Goal: Check status: Check status

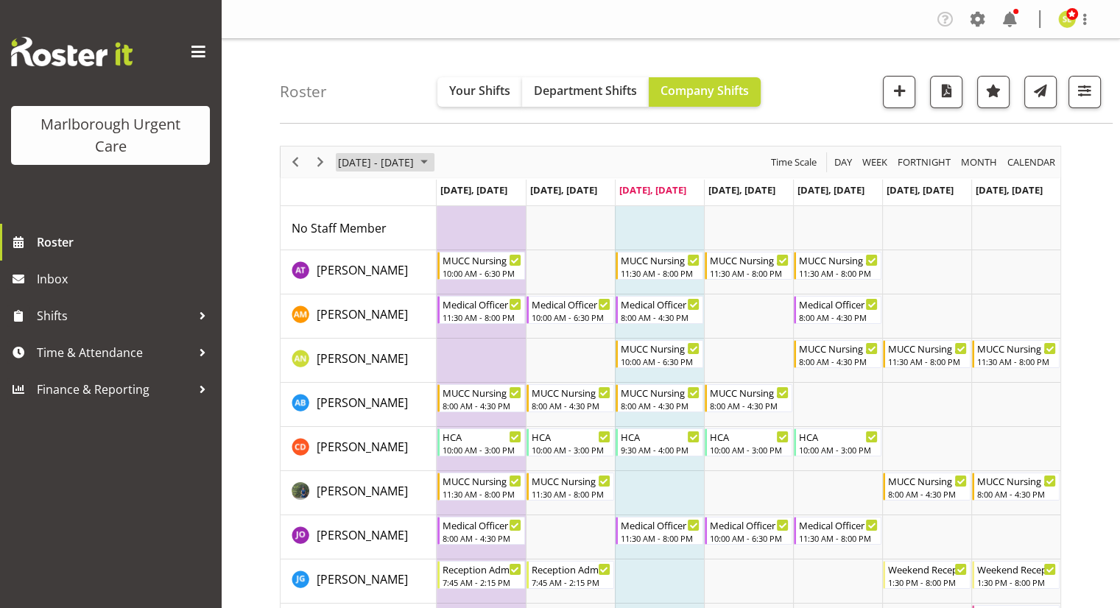
click at [368, 162] on span "[DATE] - [DATE]" at bounding box center [376, 162] width 79 height 18
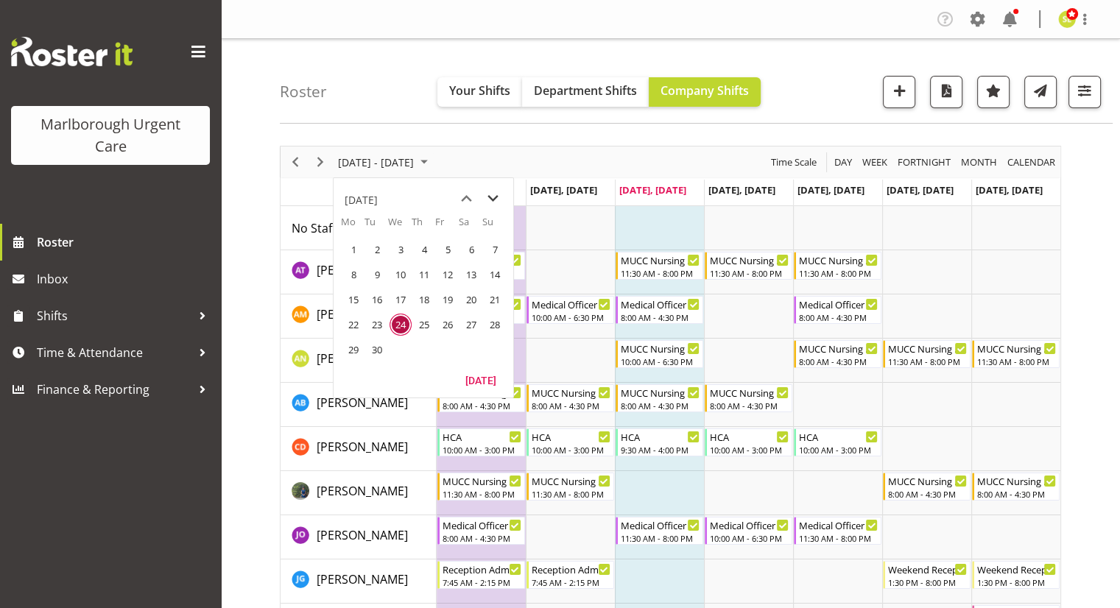
click at [487, 199] on span "next month" at bounding box center [493, 199] width 26 height 27
click at [357, 298] on span "13" at bounding box center [354, 300] width 22 height 22
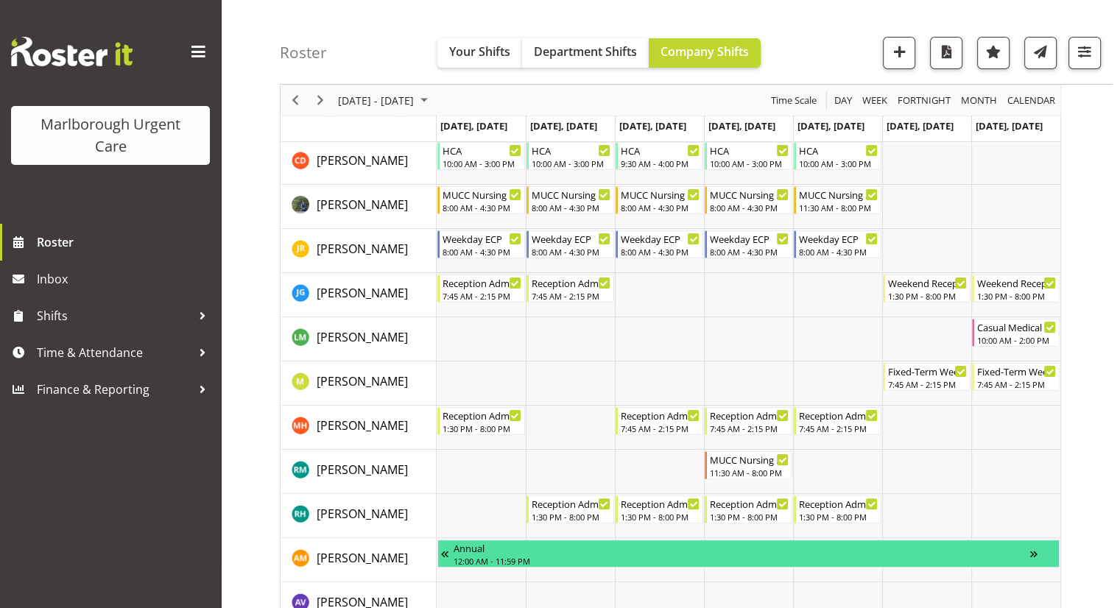
scroll to position [221, 0]
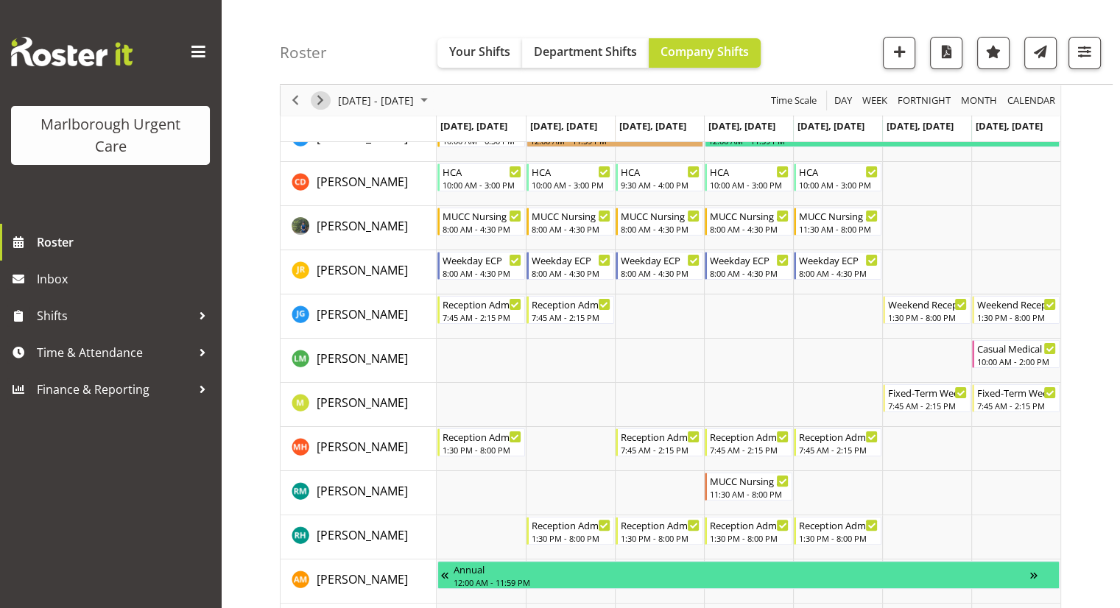
click at [324, 105] on span "Next" at bounding box center [321, 100] width 18 height 18
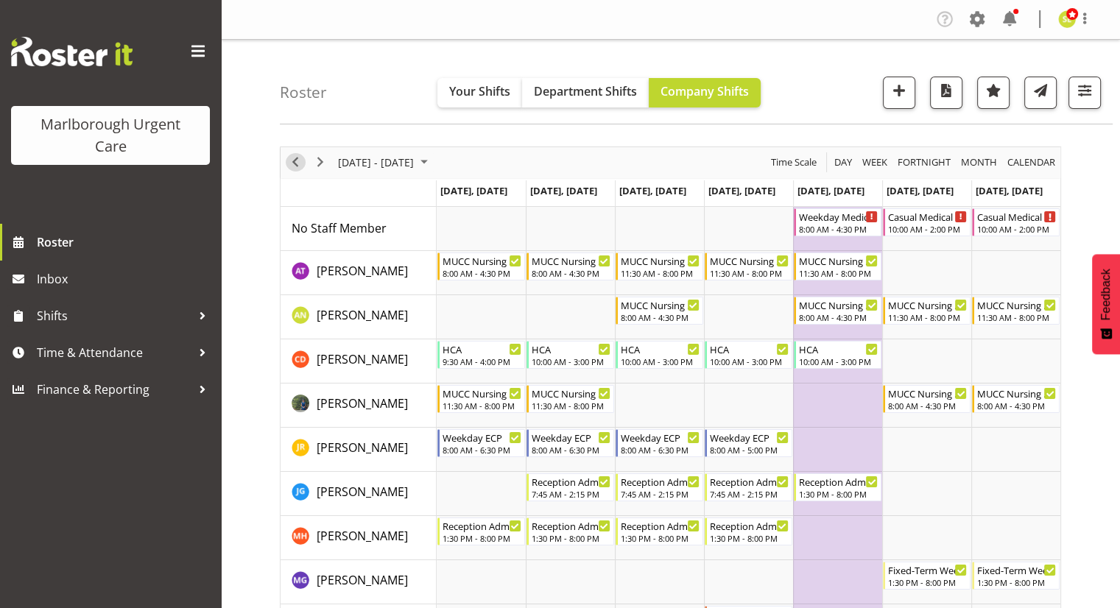
click at [288, 159] on span "Previous" at bounding box center [296, 162] width 18 height 18
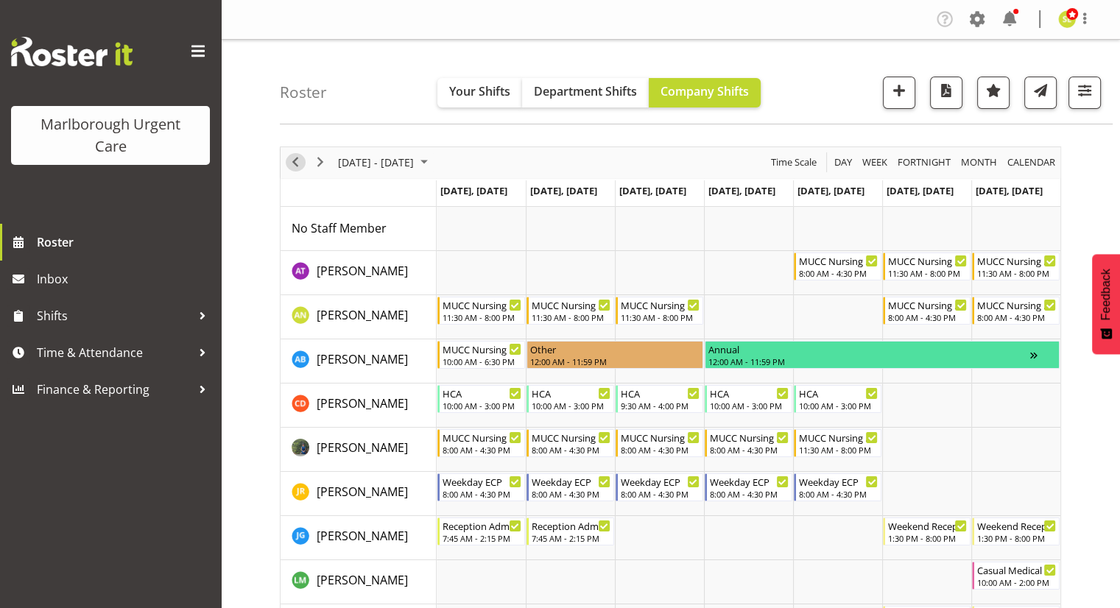
click at [292, 164] on span "Previous" at bounding box center [296, 162] width 18 height 18
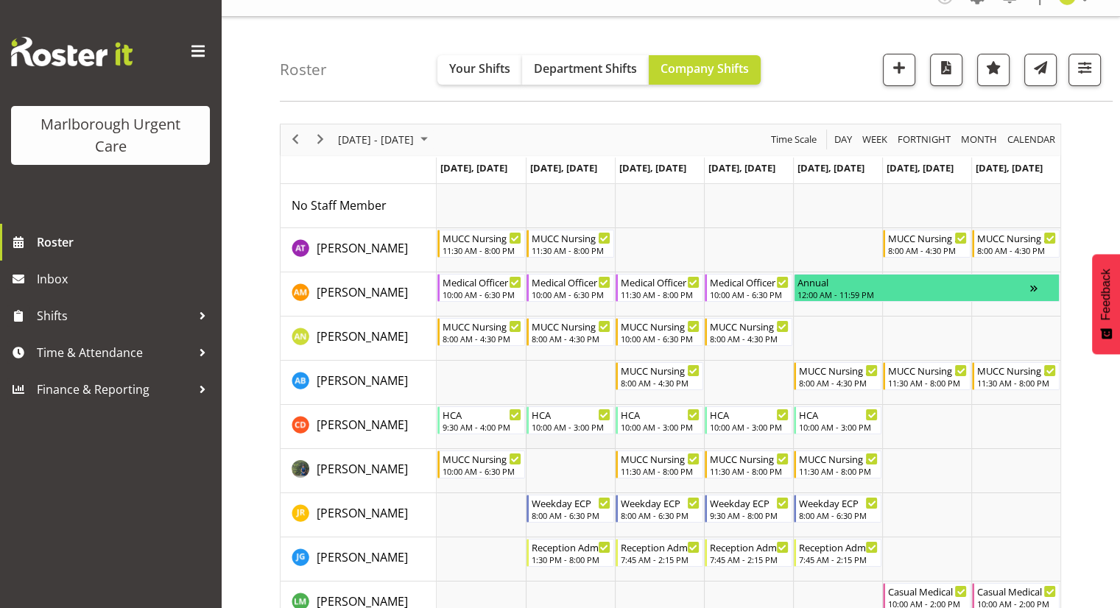
scroll to position [22, 0]
click at [297, 139] on span "Previous" at bounding box center [296, 140] width 18 height 18
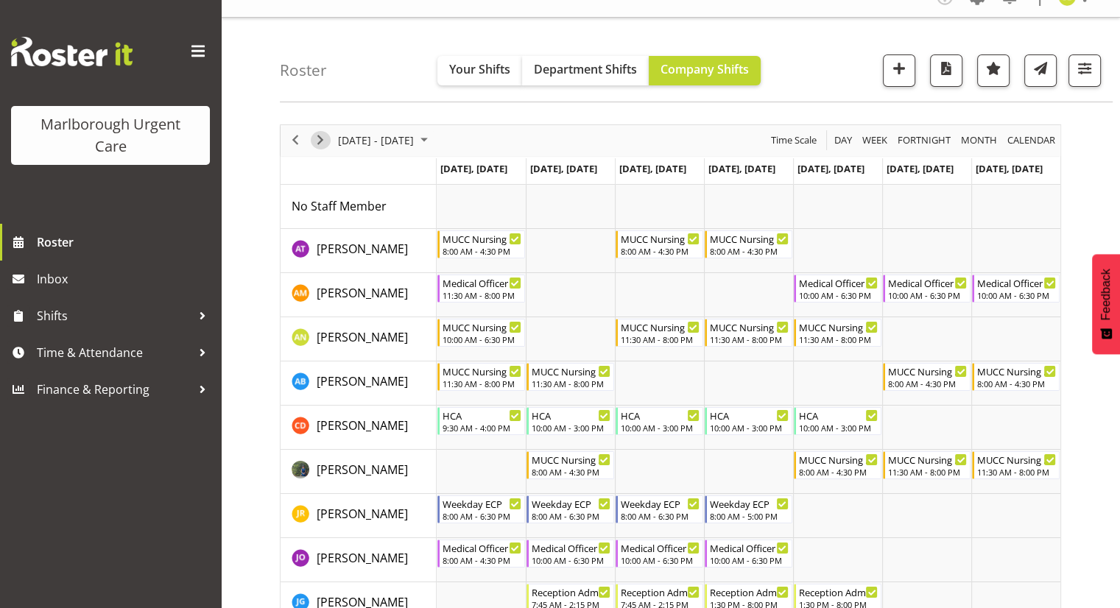
click at [320, 140] on span "Next" at bounding box center [321, 140] width 18 height 18
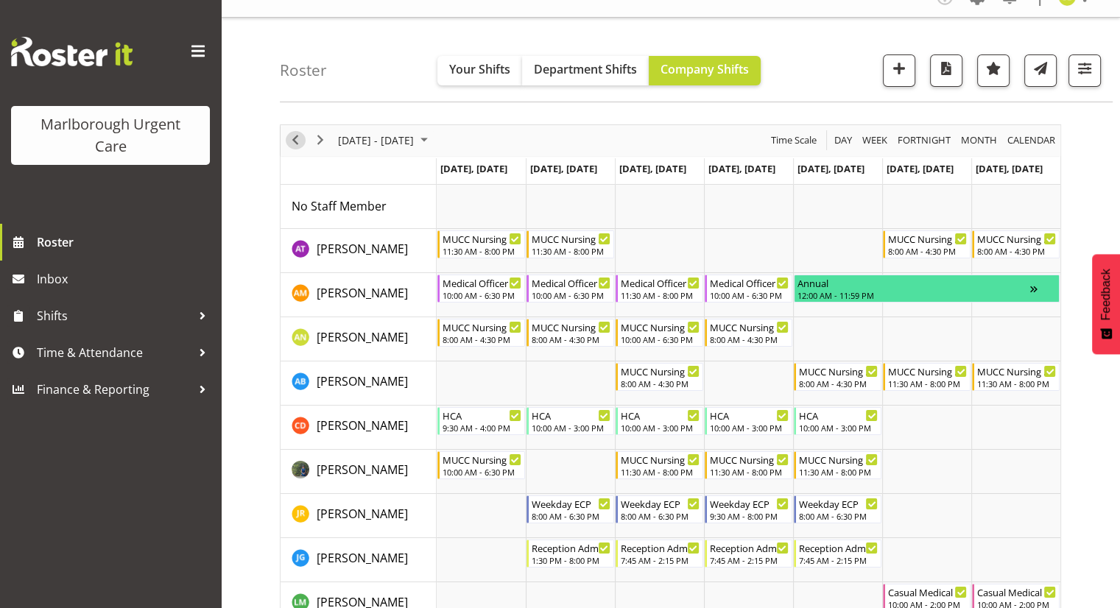
click at [295, 142] on span "Previous" at bounding box center [296, 140] width 18 height 18
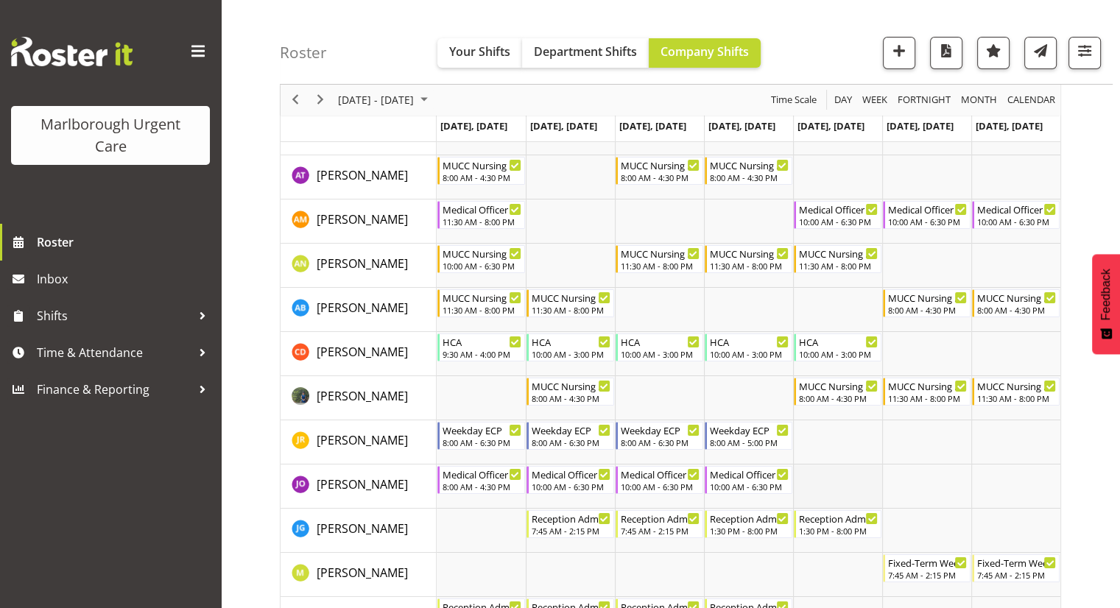
scroll to position [22, 0]
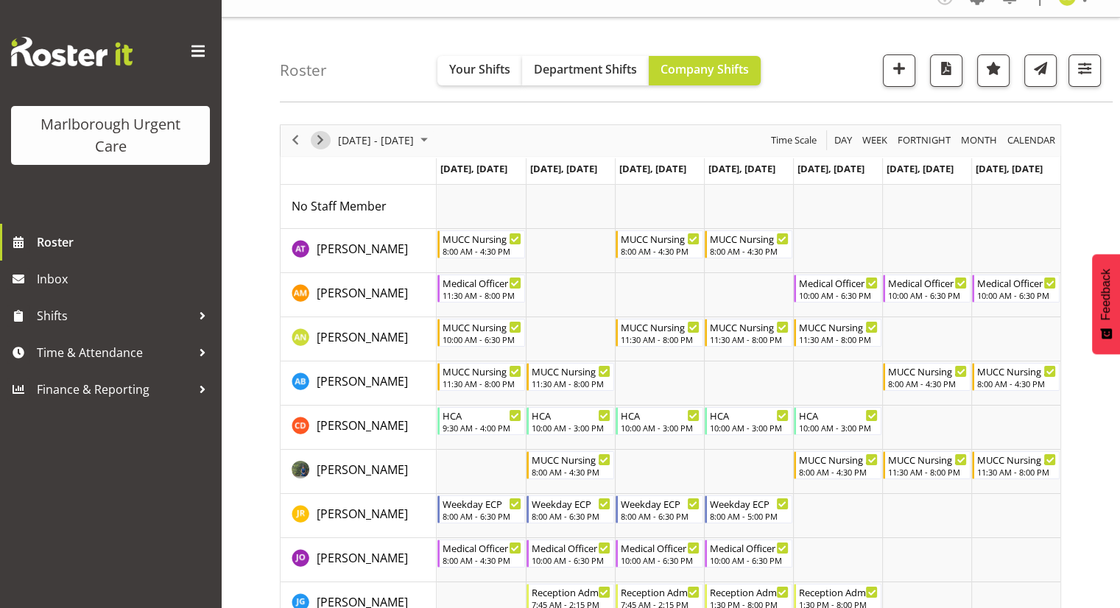
click at [322, 143] on span "Next" at bounding box center [321, 140] width 18 height 18
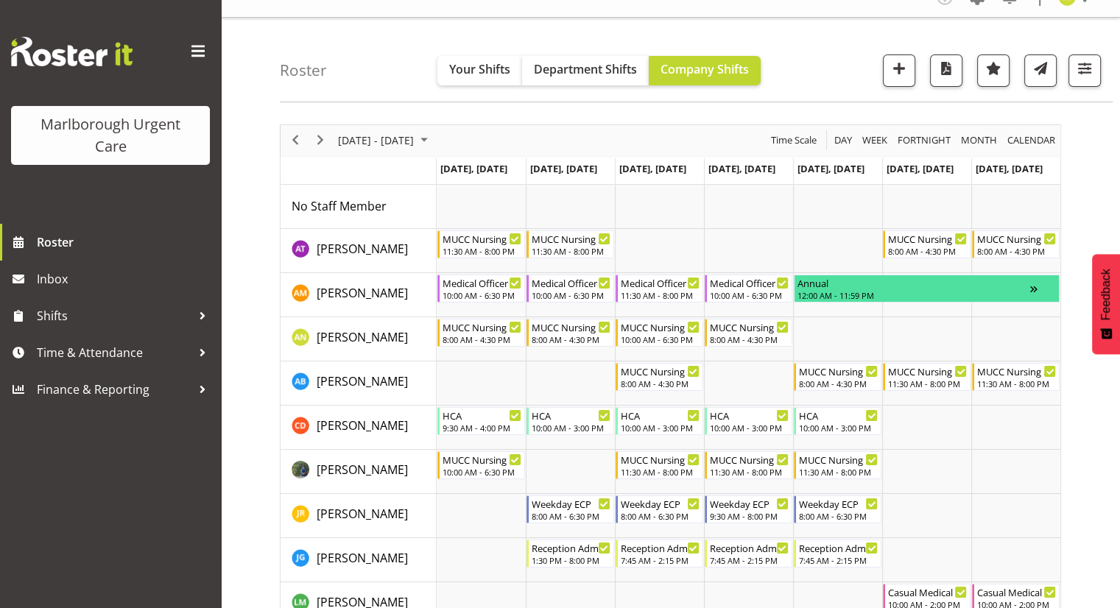
click at [843, 51] on div "Roster Your Shifts Department Shifts Company Shifts All Locations [GEOGRAPHIC_D…" at bounding box center [696, 60] width 833 height 85
click at [810, 80] on div "Roster Your Shifts Department Shifts Company Shifts All Locations [GEOGRAPHIC_D…" at bounding box center [696, 60] width 833 height 85
click at [292, 137] on span "Previous" at bounding box center [296, 140] width 18 height 18
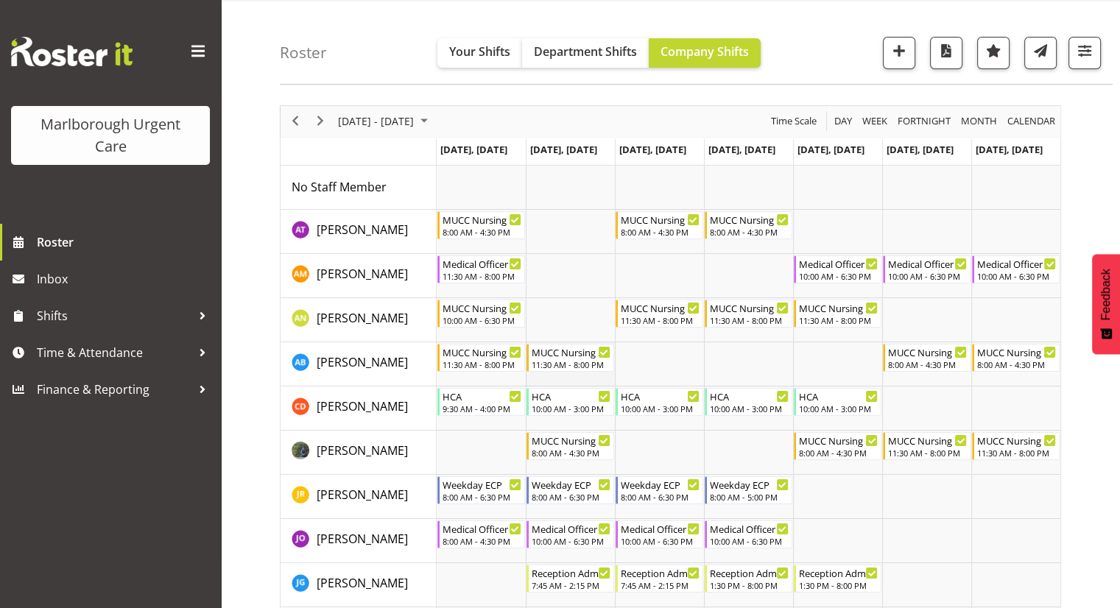
scroll to position [22, 0]
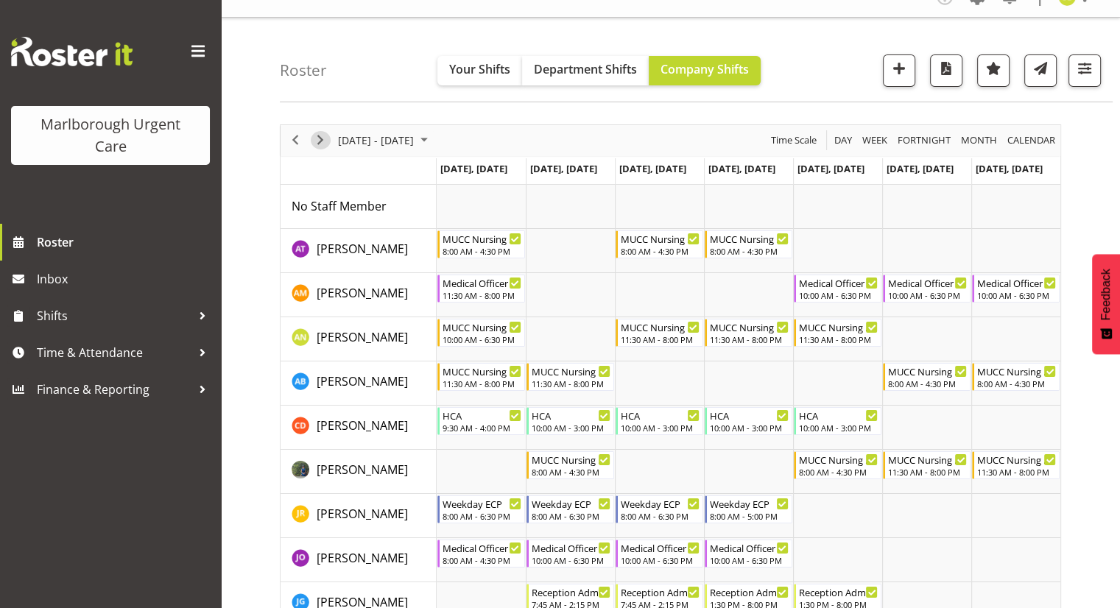
click at [318, 139] on span "Next" at bounding box center [321, 140] width 18 height 18
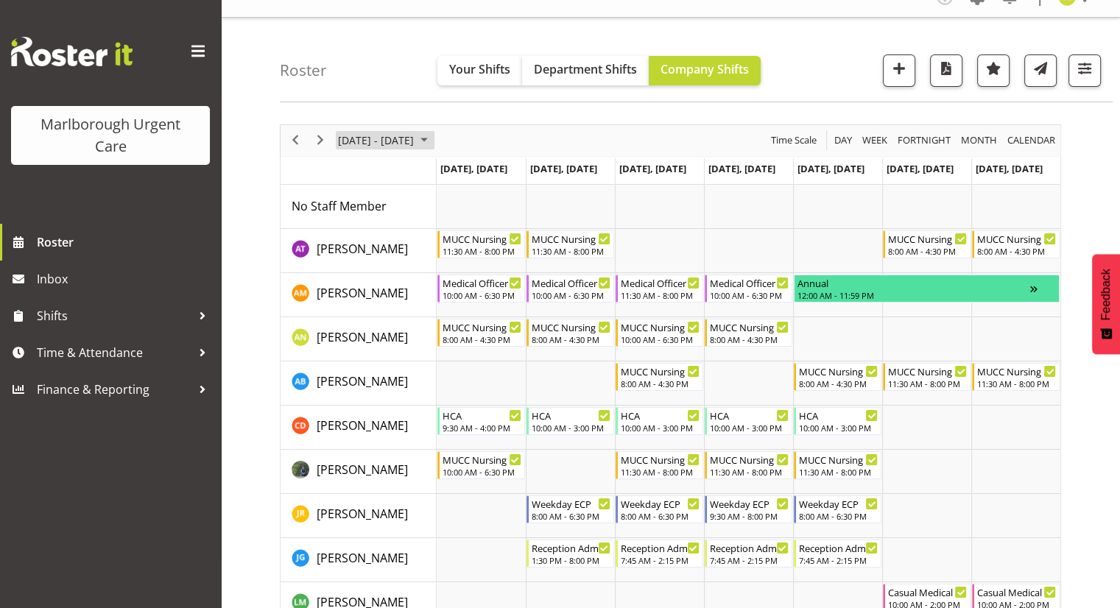
click at [410, 141] on span "[DATE] - [DATE]" at bounding box center [376, 140] width 79 height 18
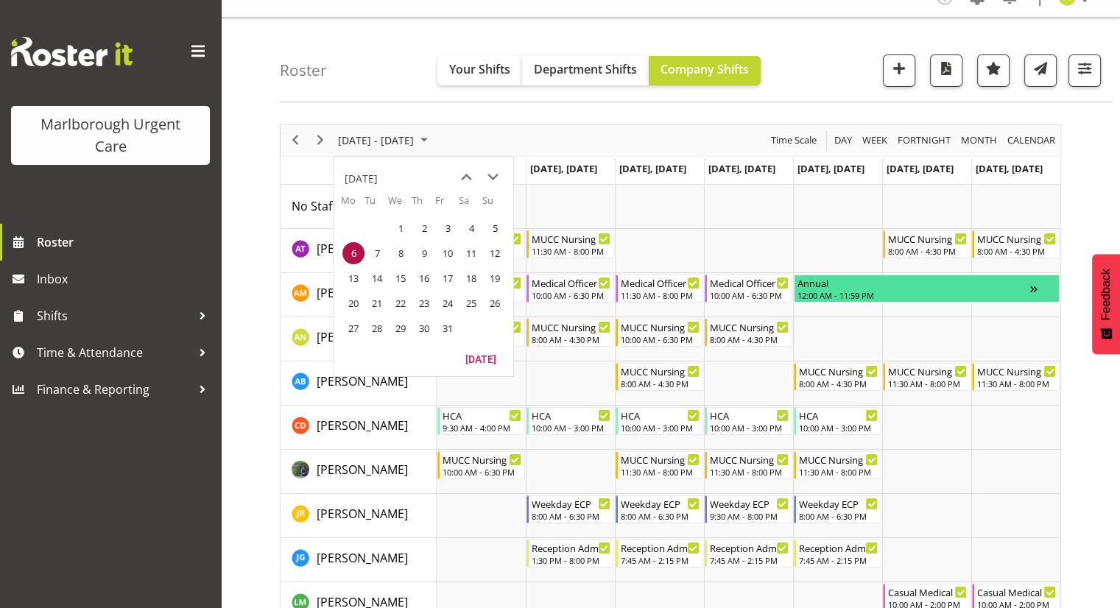
click at [495, 130] on div "[DATE] - [DATE] [DATE] Day Week Fortnight Month calendar Month Agenda Time Scale" at bounding box center [671, 140] width 780 height 31
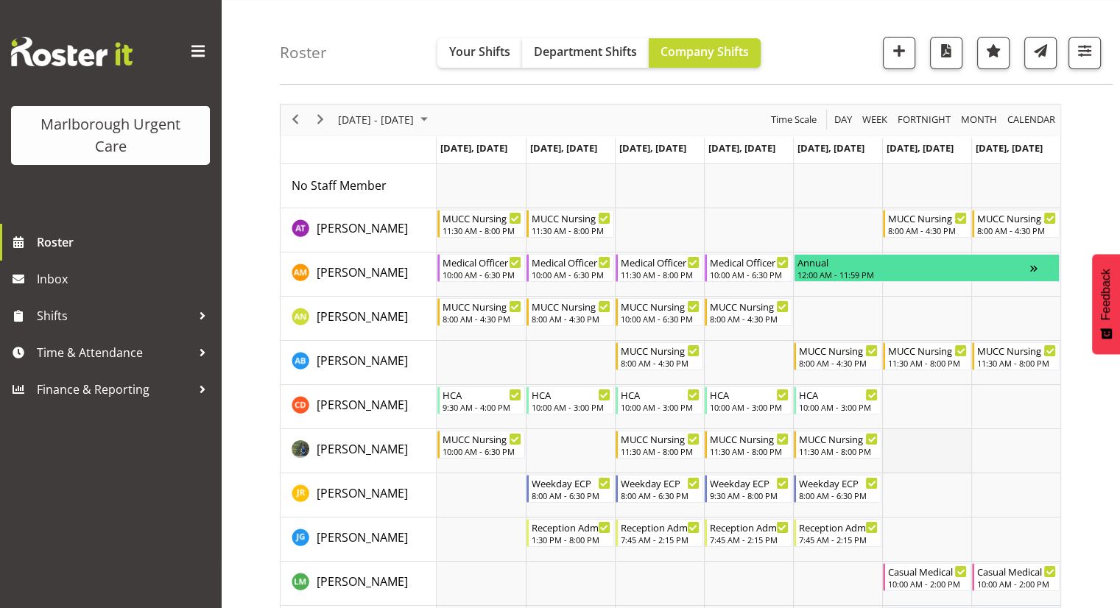
scroll to position [22, 0]
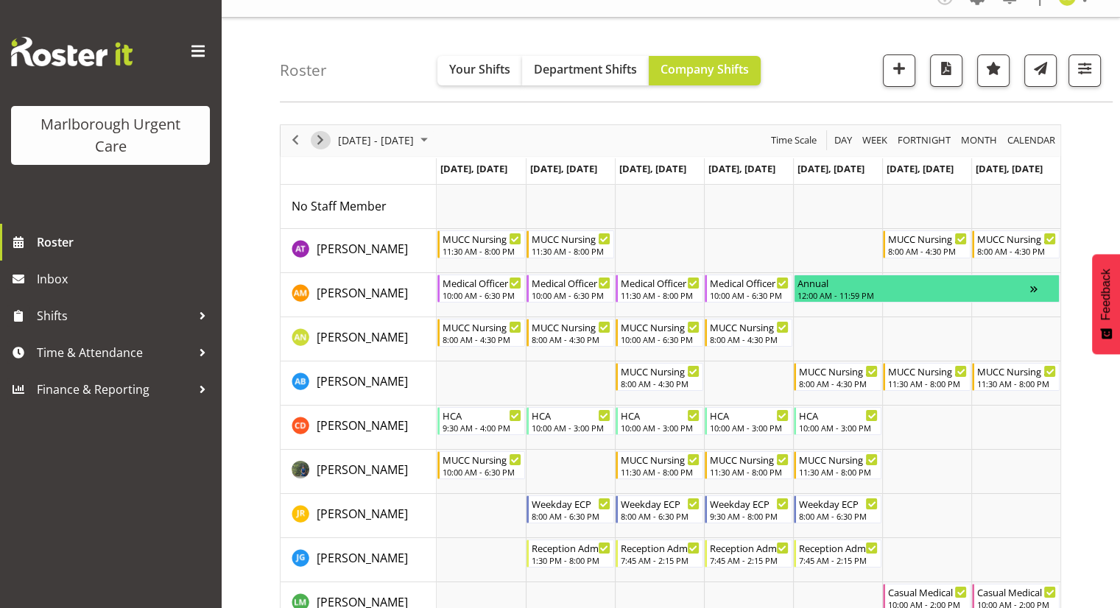
click at [318, 136] on span "Next" at bounding box center [321, 140] width 18 height 18
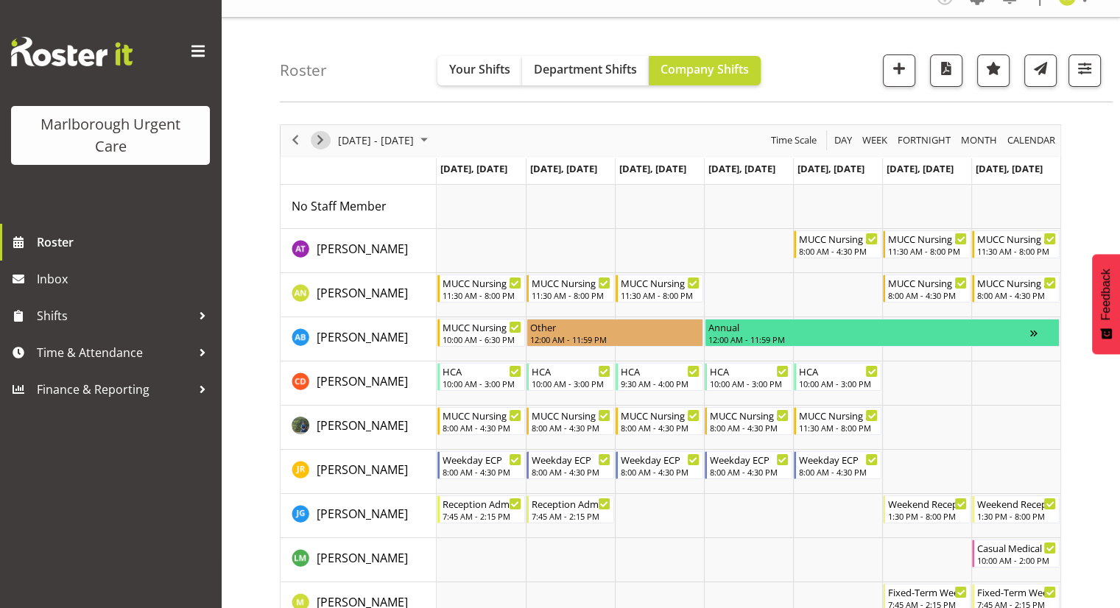
click at [323, 144] on span "Next" at bounding box center [321, 140] width 18 height 18
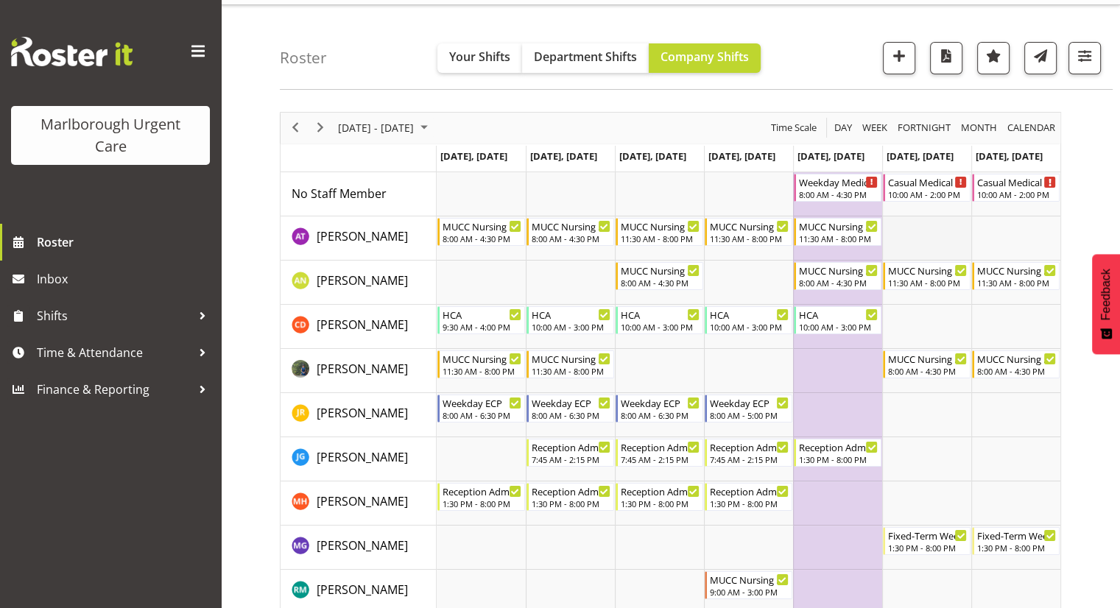
scroll to position [22, 0]
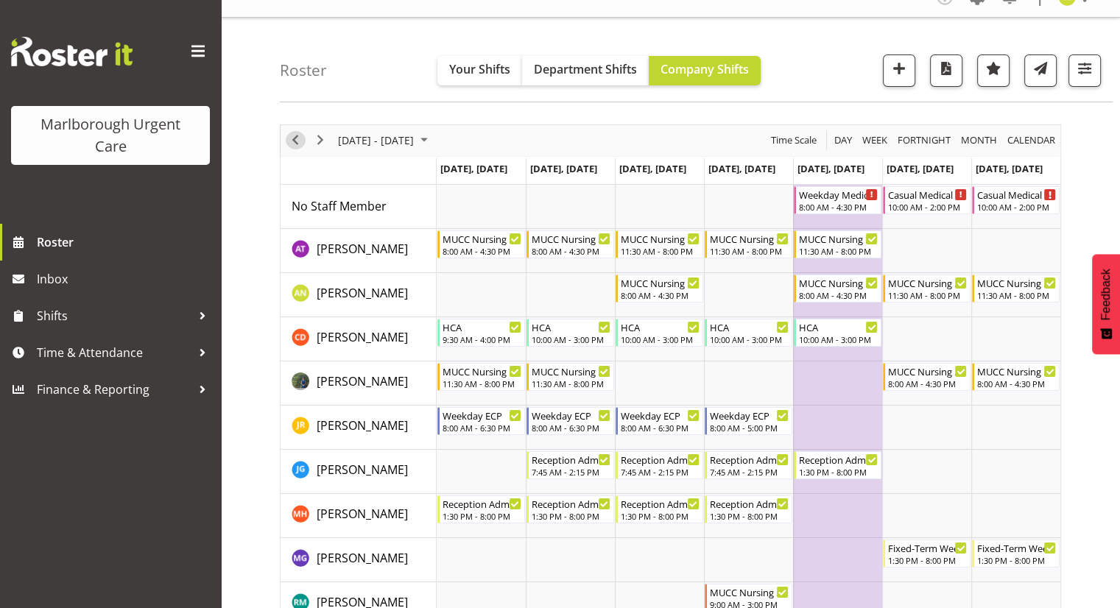
click at [295, 142] on span "Previous" at bounding box center [296, 140] width 18 height 18
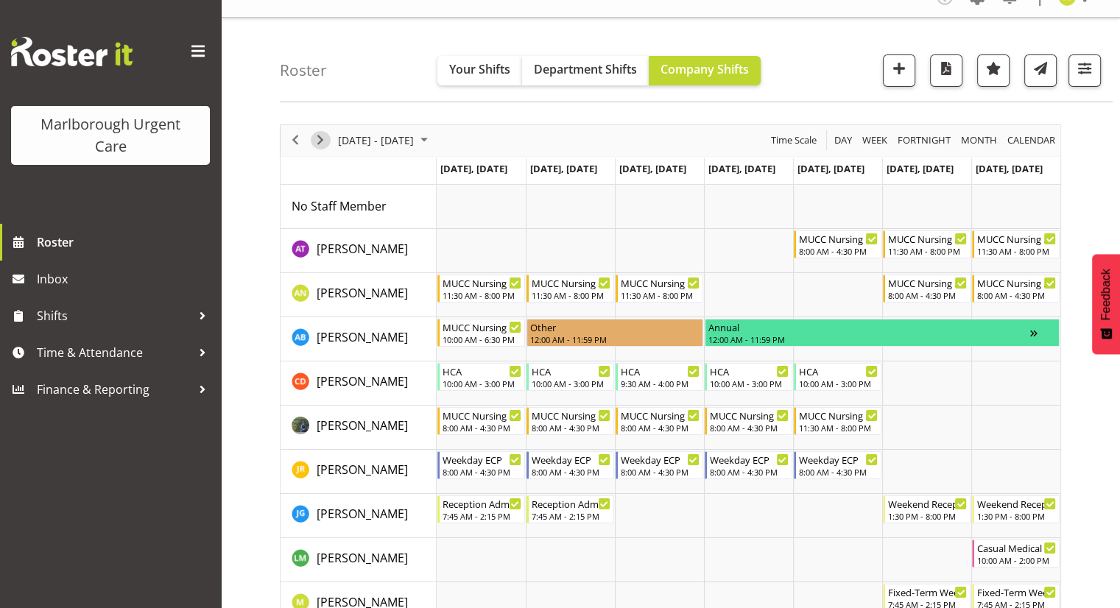
click at [316, 142] on span "Next" at bounding box center [321, 140] width 18 height 18
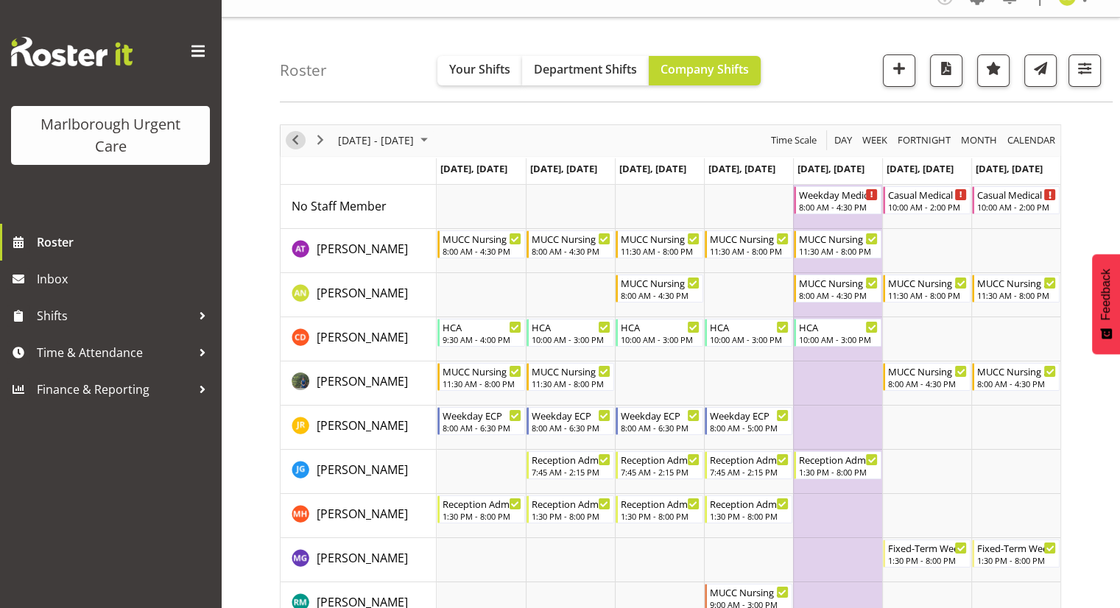
click at [297, 146] on span "Previous" at bounding box center [296, 140] width 18 height 18
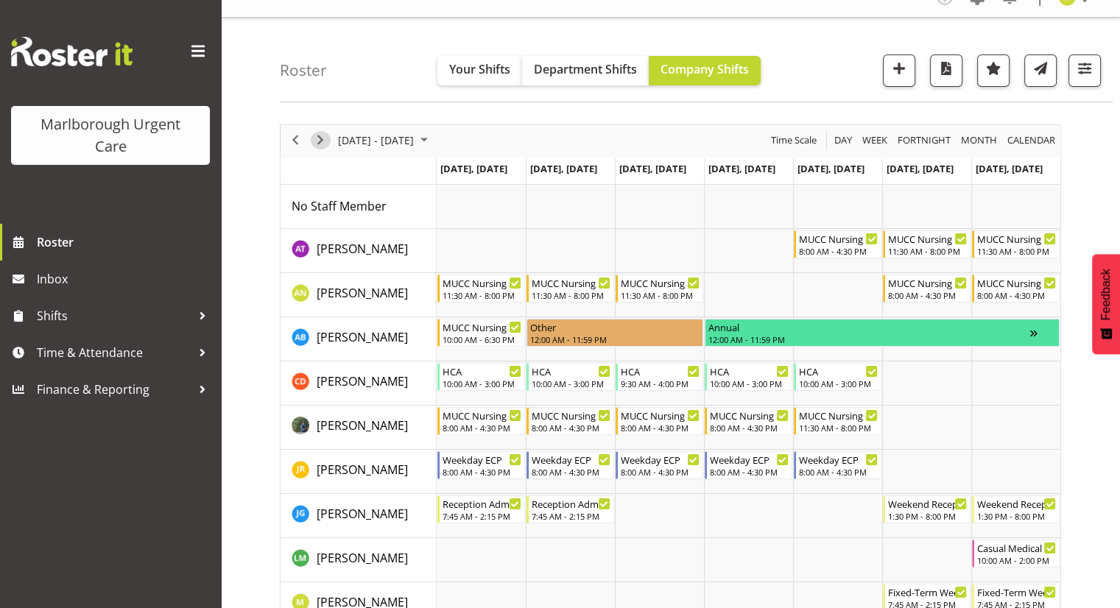
click at [322, 136] on span "Next" at bounding box center [321, 140] width 18 height 18
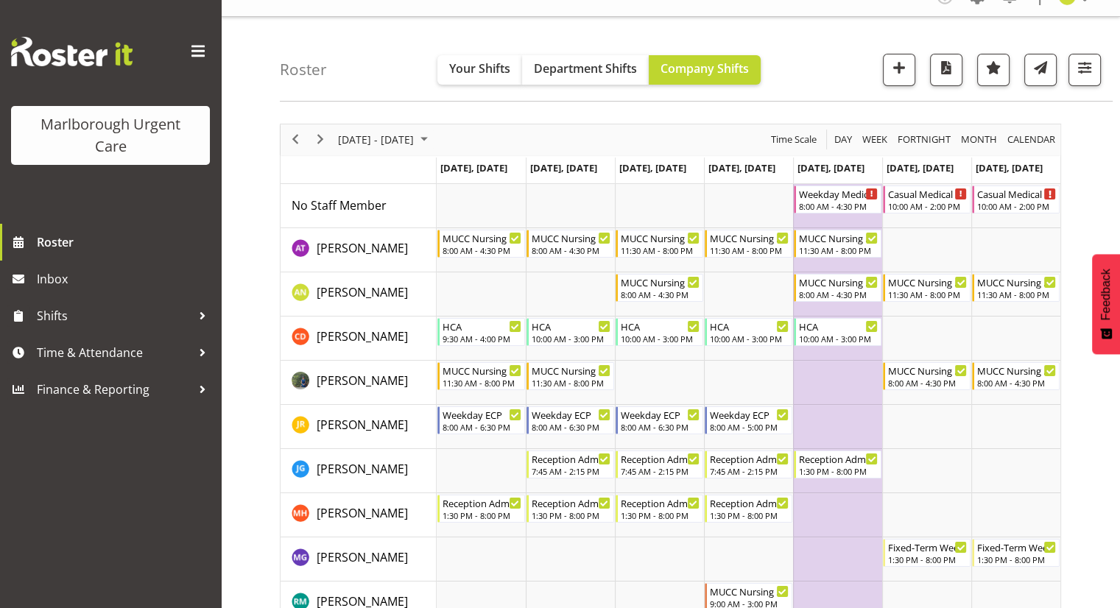
scroll to position [22, 0]
click at [323, 145] on span "Next" at bounding box center [321, 140] width 18 height 18
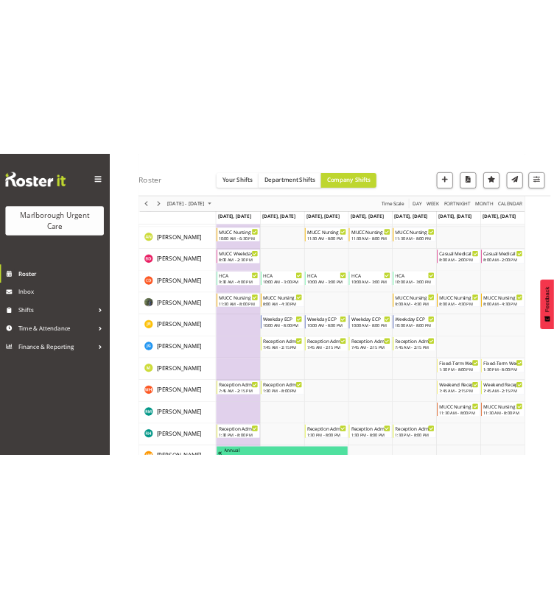
scroll to position [169, 0]
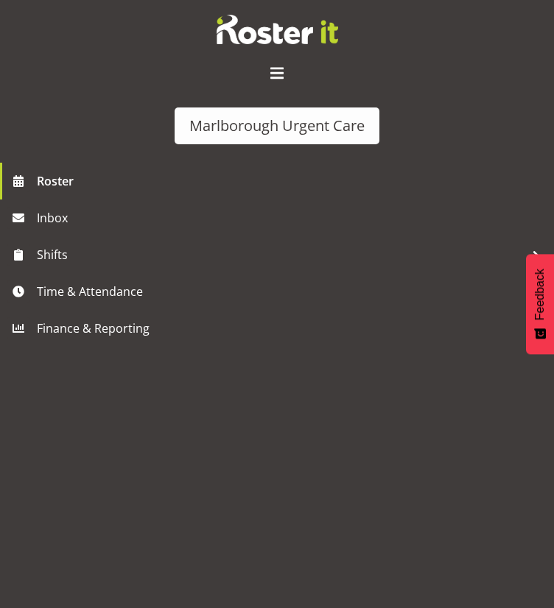
click at [274, 69] on span at bounding box center [277, 74] width 24 height 24
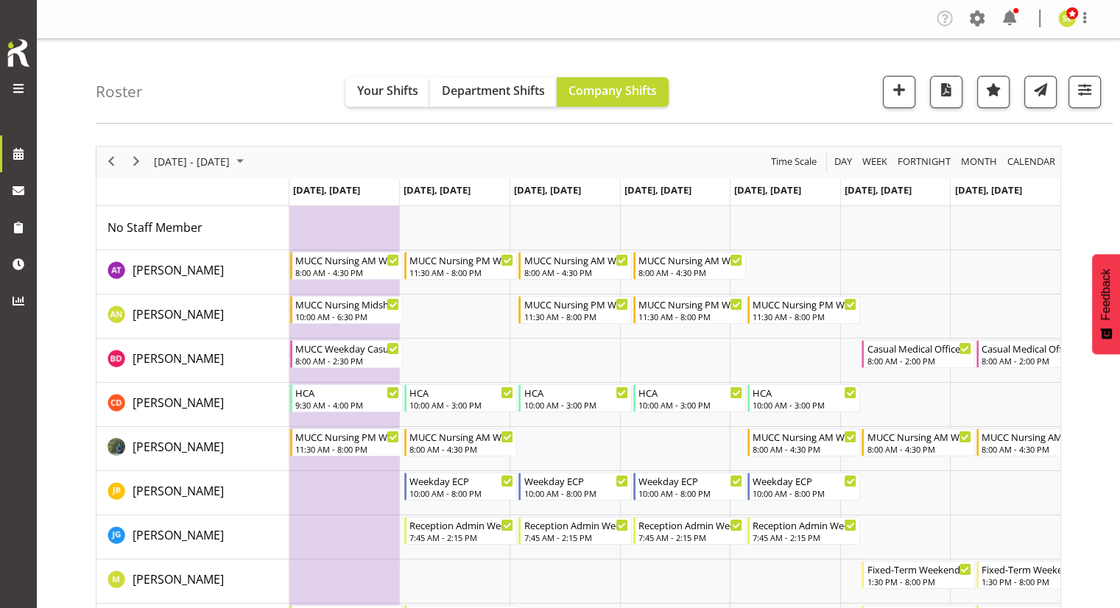
scroll to position [0, 0]
click at [1092, 85] on span "button" at bounding box center [1084, 90] width 19 height 19
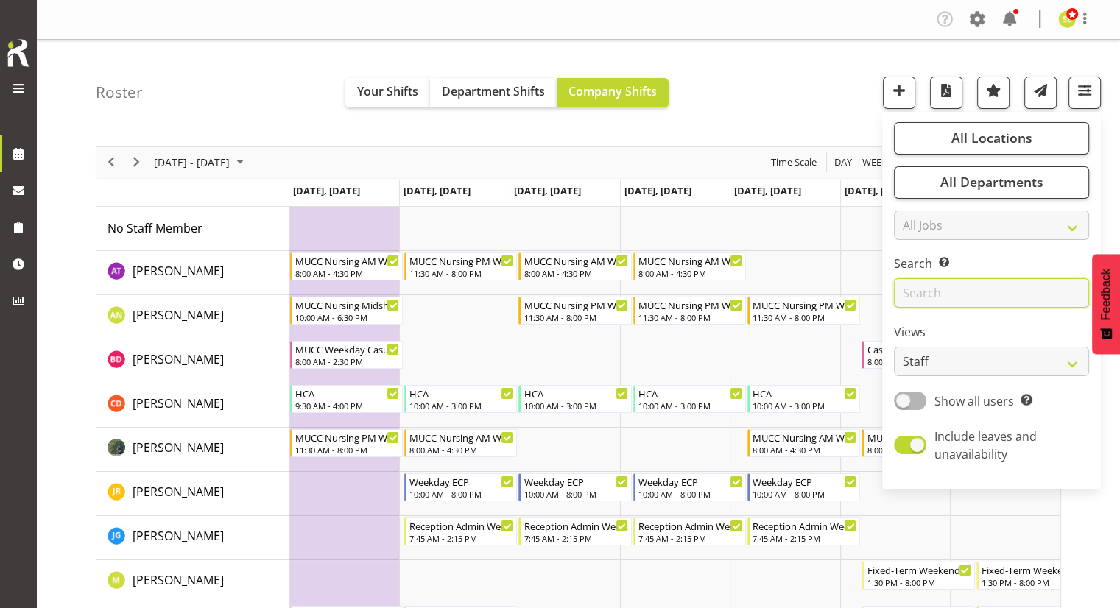
click at [910, 296] on input "text" at bounding box center [991, 292] width 195 height 29
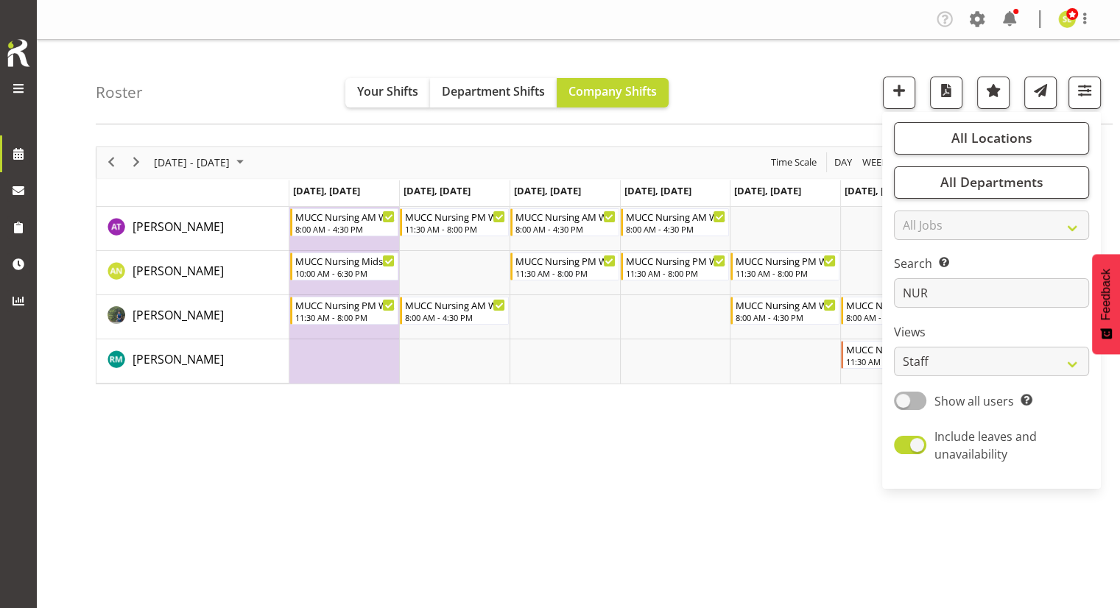
click at [361, 497] on div "[DATE] - [DATE] [DATE] Day Week Fortnight Month calendar Month Agenda Time Scal…" at bounding box center [608, 430] width 1025 height 589
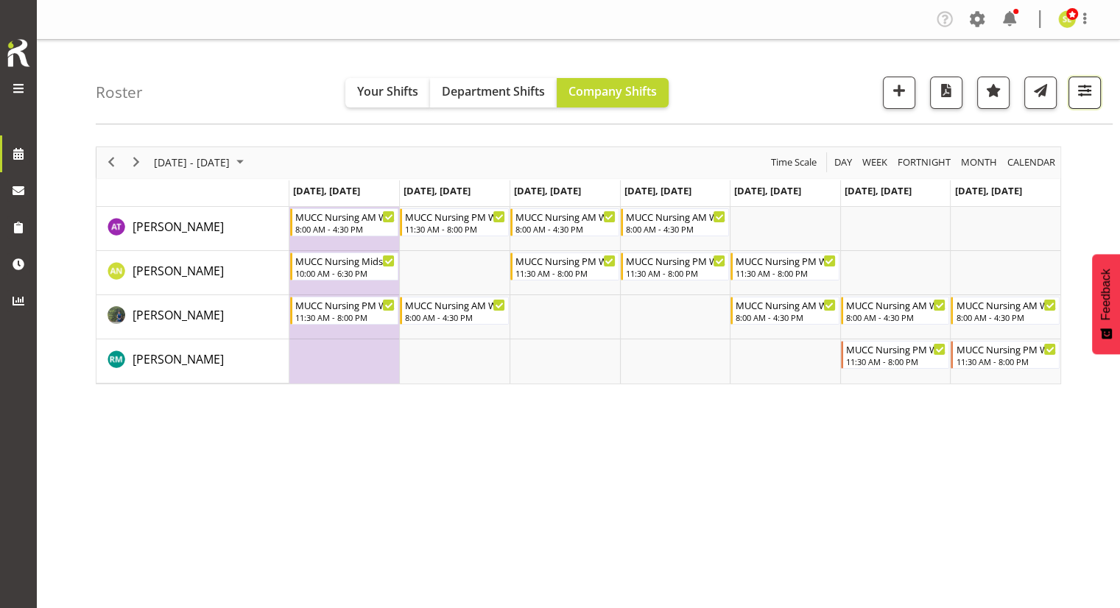
click at [1084, 93] on span "button" at bounding box center [1084, 90] width 19 height 19
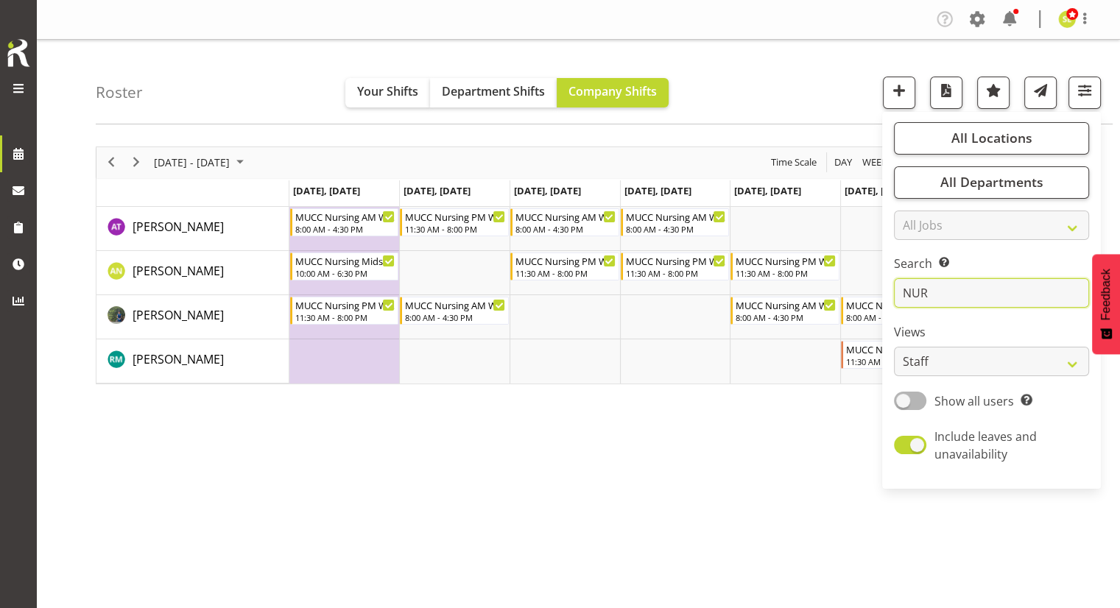
click at [972, 298] on input "NUR" at bounding box center [991, 292] width 195 height 29
type input "N"
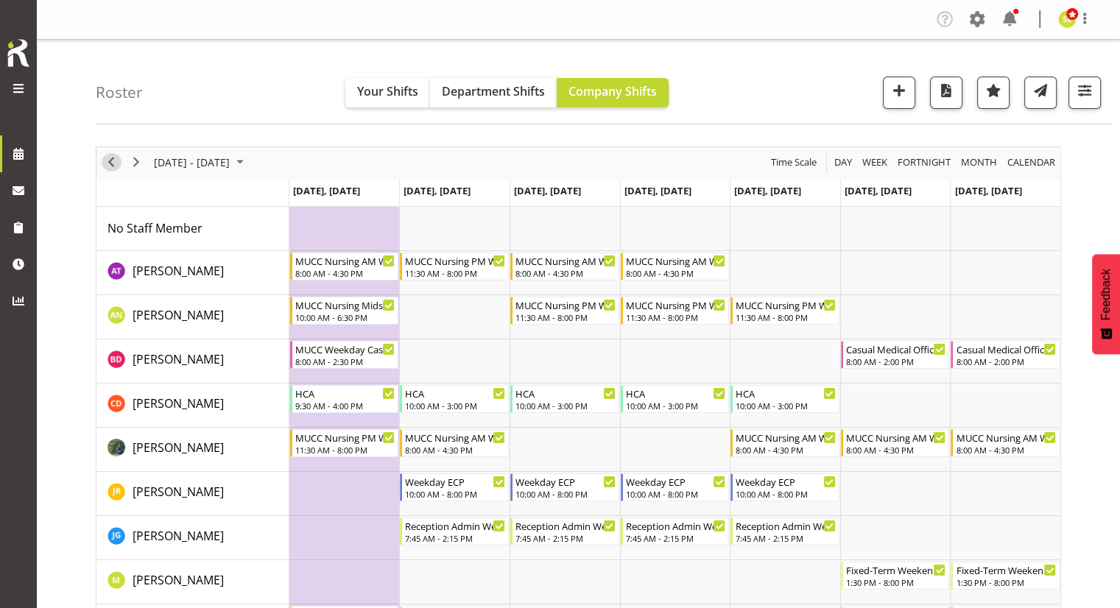
click at [108, 164] on span "Previous" at bounding box center [111, 162] width 18 height 18
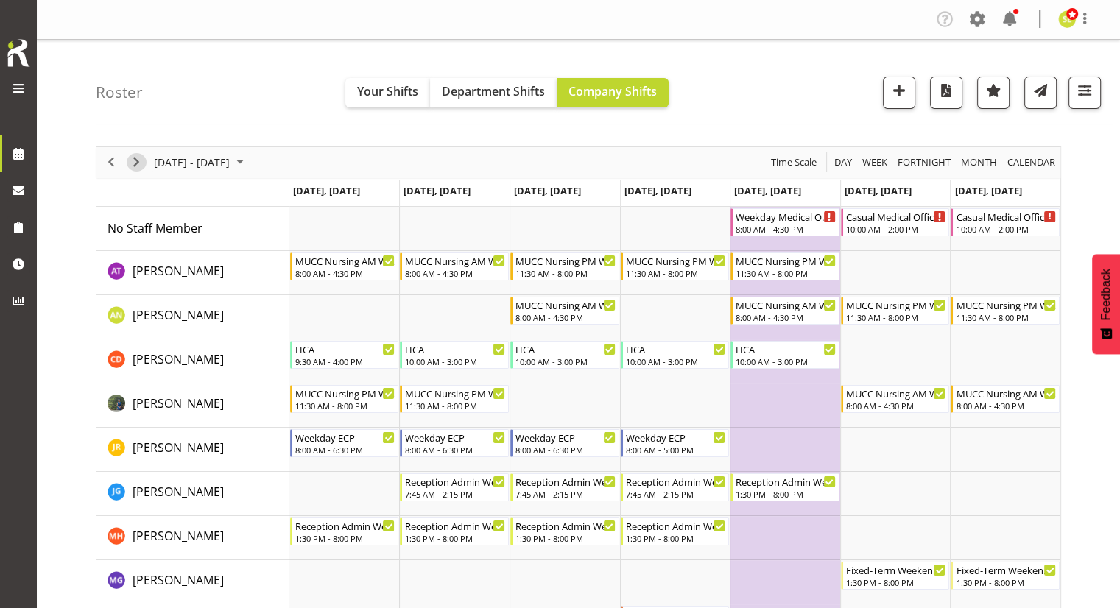
click at [138, 158] on span "Next" at bounding box center [136, 162] width 18 height 18
